Goal: Check status: Check status

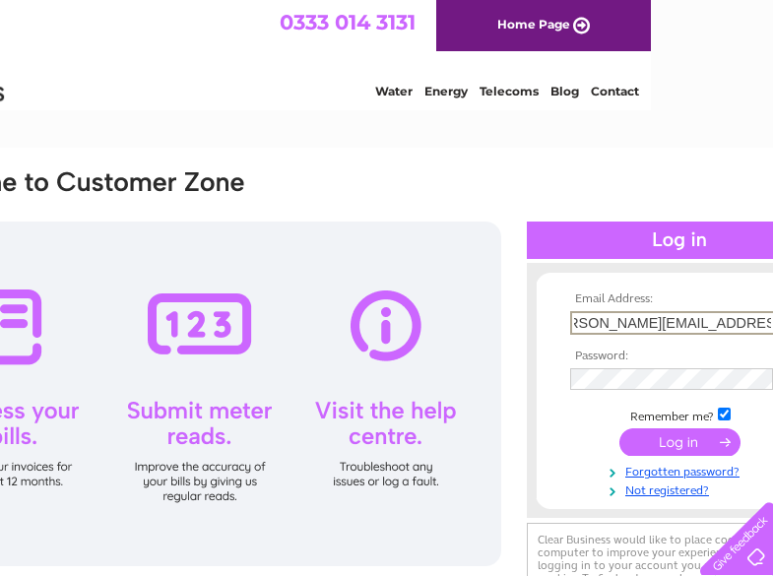
scroll to position [0, 39]
type input "joyce.richardson@quantumclean.com"
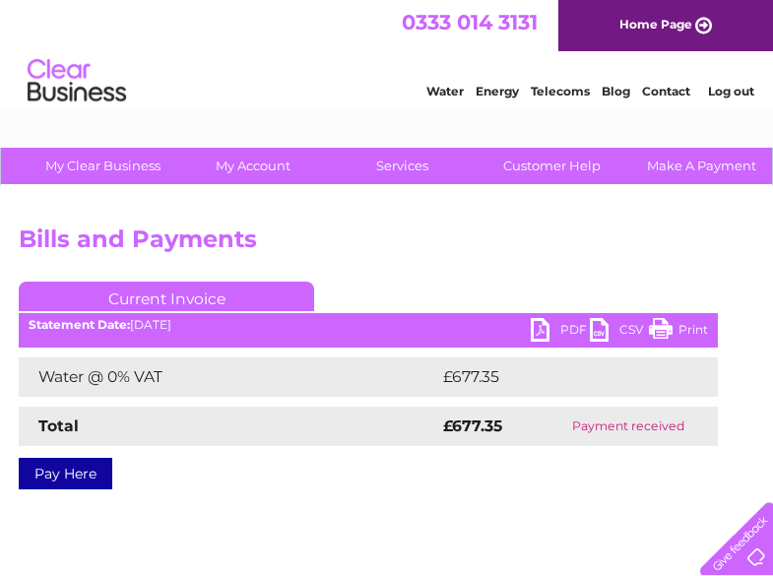
scroll to position [0, 202]
